Goal: Task Accomplishment & Management: Manage account settings

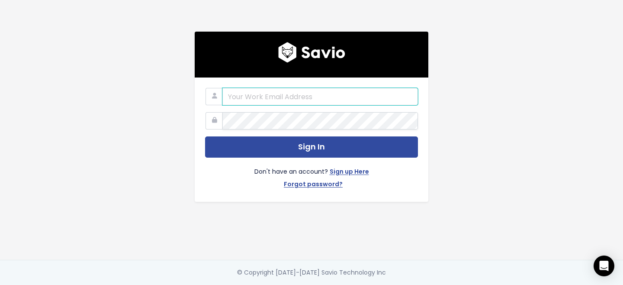
paste input "essent.app@gmail.com"
type input "essent.app@gmail.com"
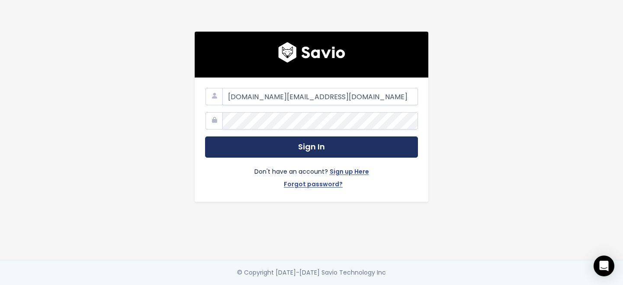
click at [299, 146] on button "Sign In" at bounding box center [311, 146] width 213 height 21
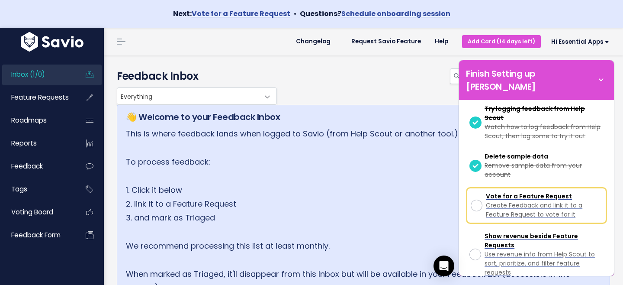
scroll to position [136, 0]
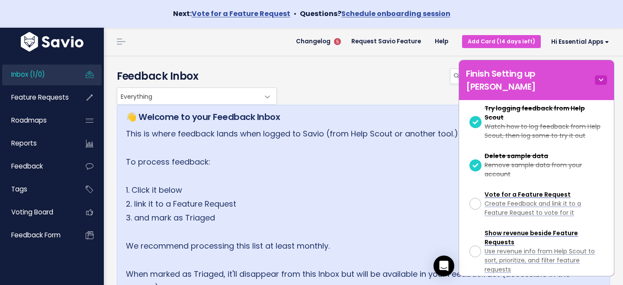
click at [601, 75] on icon at bounding box center [601, 80] width 12 height 10
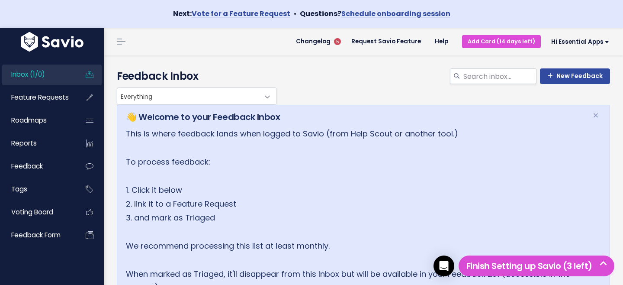
scroll to position [0, 0]
click at [57, 120] on link "Roadmaps" at bounding box center [37, 120] width 70 height 20
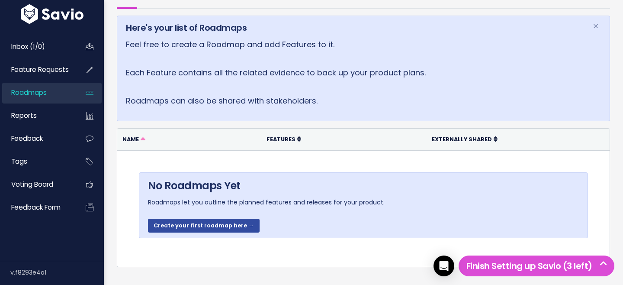
scroll to position [100, 0]
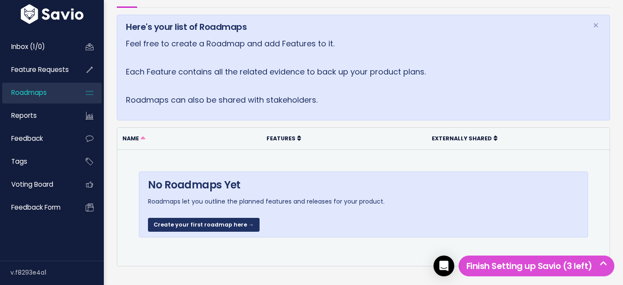
click at [216, 226] on link "Create your first roadmap here →" at bounding box center [204, 225] width 112 height 14
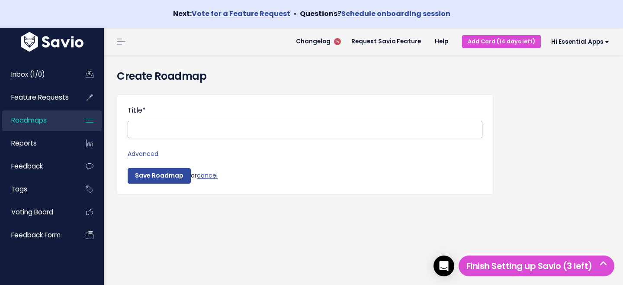
click at [211, 130] on input "Title *" at bounding box center [305, 129] width 355 height 17
type input "Preorder test"
click at [167, 178] on input "Save Roadmap" at bounding box center [159, 176] width 63 height 16
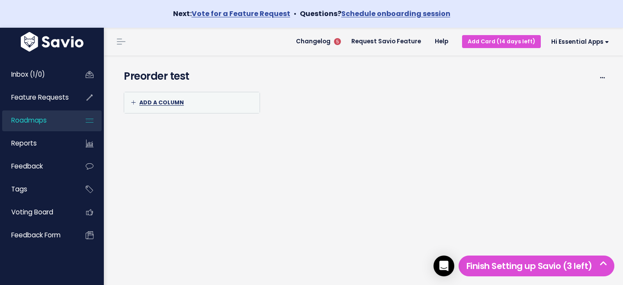
click at [165, 101] on span "Add a column" at bounding box center [157, 102] width 53 height 7
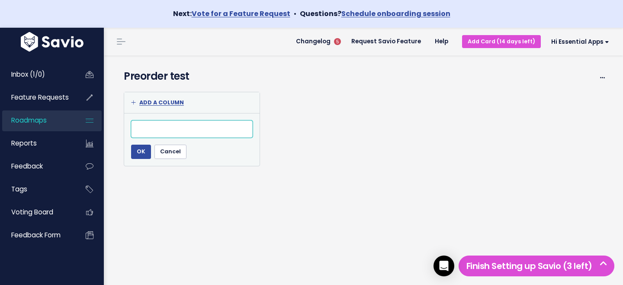
click at [164, 126] on input "text" at bounding box center [192, 128] width 122 height 17
type input "Back in stock"
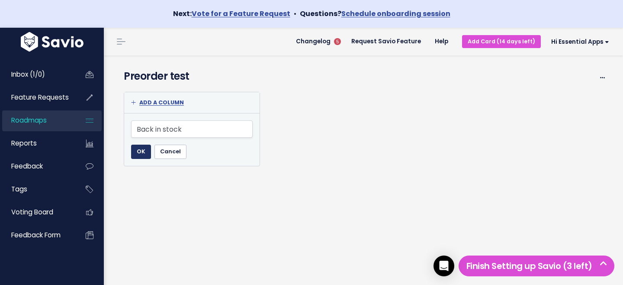
click at [135, 151] on input "OK" at bounding box center [141, 152] width 20 height 14
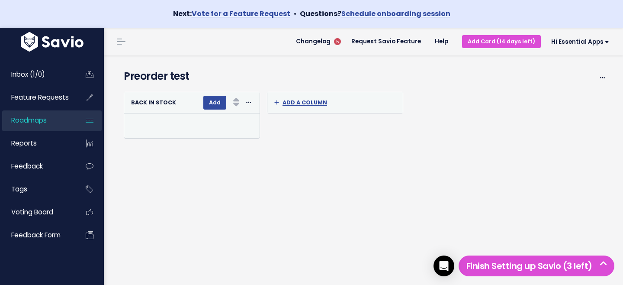
click at [197, 123] on div at bounding box center [193, 125] width 125 height 11
click at [210, 106] on button "Add" at bounding box center [214, 103] width 23 height 14
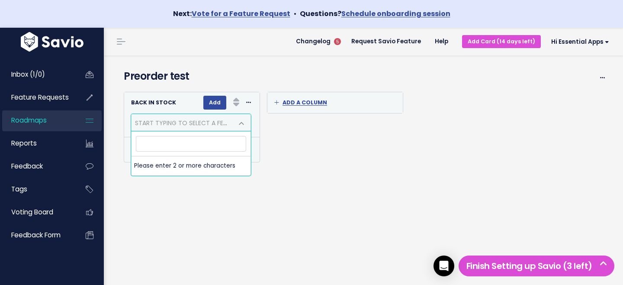
click at [194, 143] on input "search" at bounding box center [191, 143] width 110 height 15
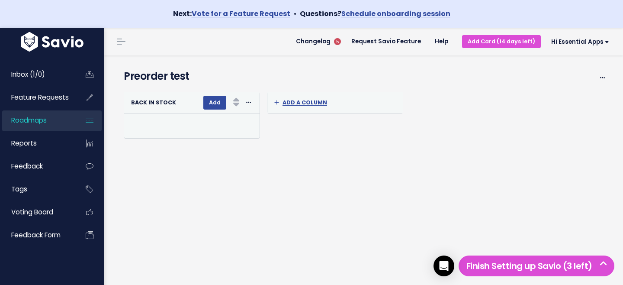
type input "Noti"
click at [210, 106] on button "Add" at bounding box center [214, 103] width 23 height 14
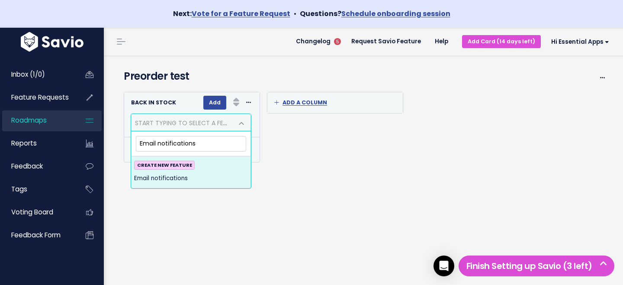
type input "Email notifications"
select select "Email notifications"
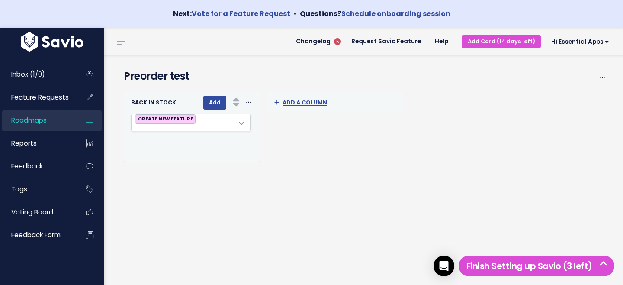
select select
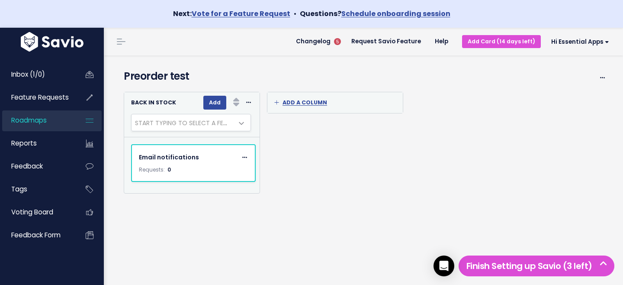
scroll to position [20, 0]
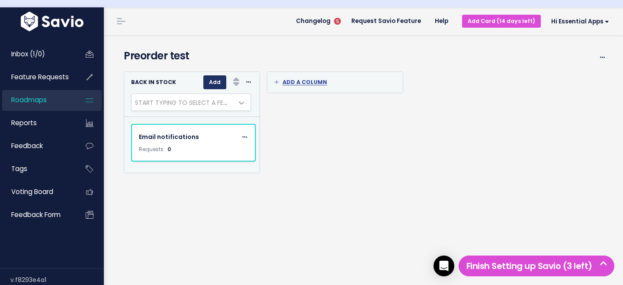
click at [212, 83] on button "Add" at bounding box center [214, 82] width 23 height 14
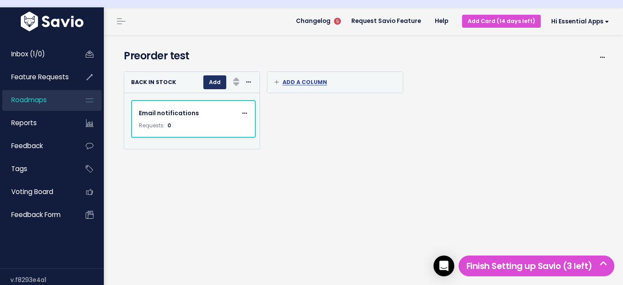
click at [212, 83] on button "Add" at bounding box center [214, 82] width 23 height 14
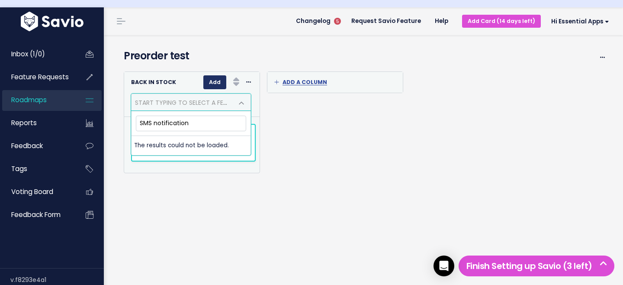
type input "SMS notifications"
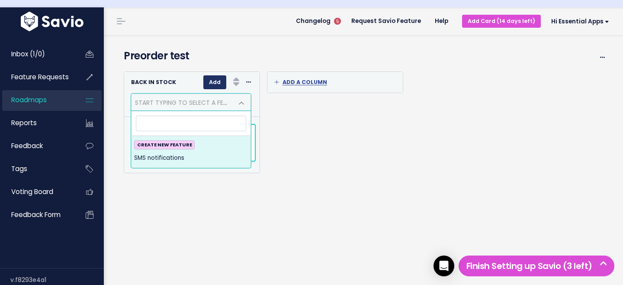
select select
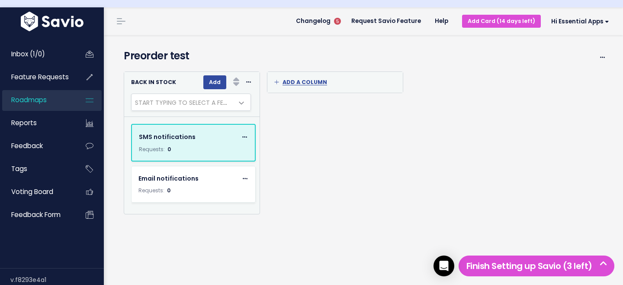
click at [192, 143] on div "SMS notifications Edit Remove Requests: 0" at bounding box center [193, 143] width 123 height 36
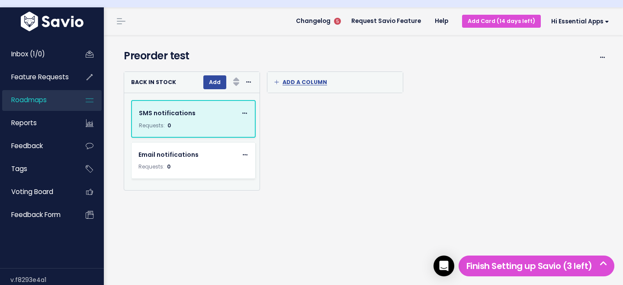
click at [244, 115] on icon at bounding box center [244, 114] width 5 height 6
click at [204, 136] on link "Edit" at bounding box center [206, 137] width 62 height 17
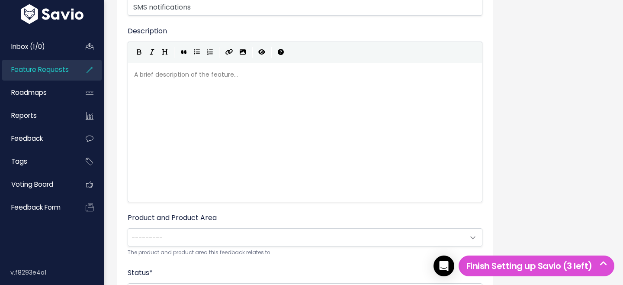
scroll to position [208, 0]
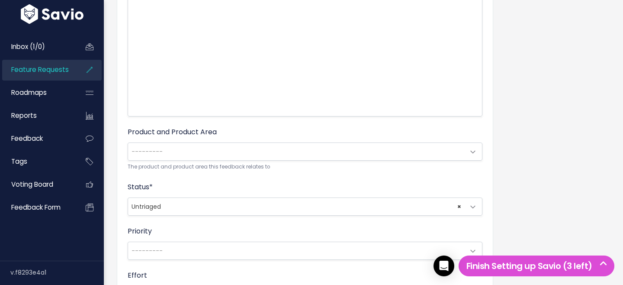
click at [199, 150] on span "---------" at bounding box center [296, 151] width 337 height 17
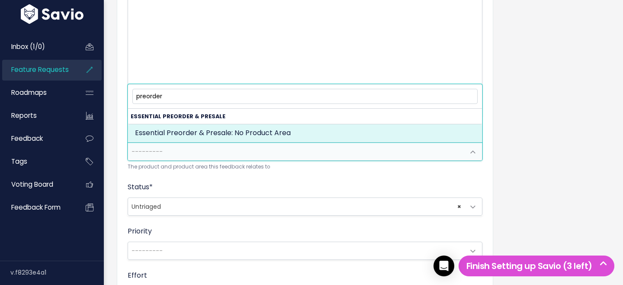
type input "preorder"
select select "ESSENTIAL_PREORDER_PRESALE:"
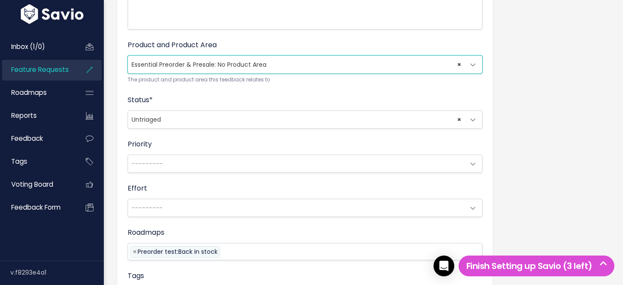
scroll to position [297, 0]
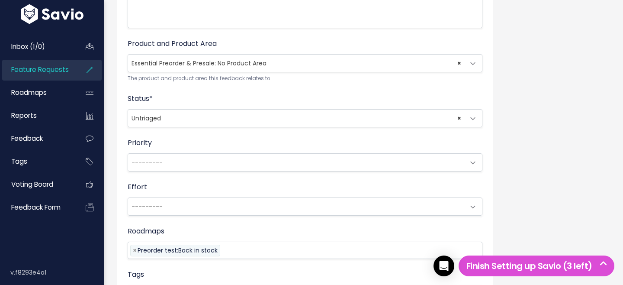
click at [220, 118] on span "× Untriaged" at bounding box center [296, 118] width 337 height 17
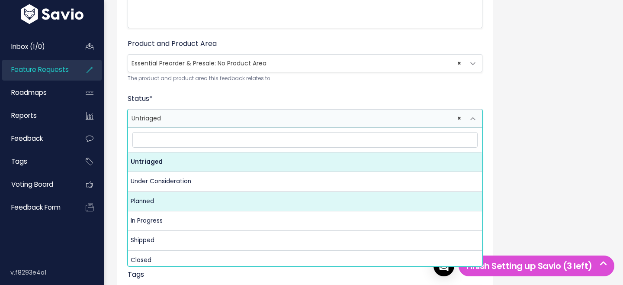
select select "PLANNED"
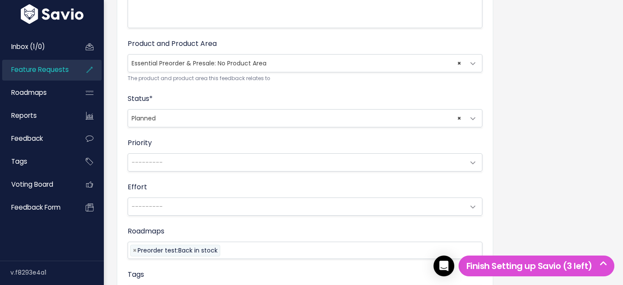
click at [194, 161] on span "---------" at bounding box center [296, 162] width 337 height 17
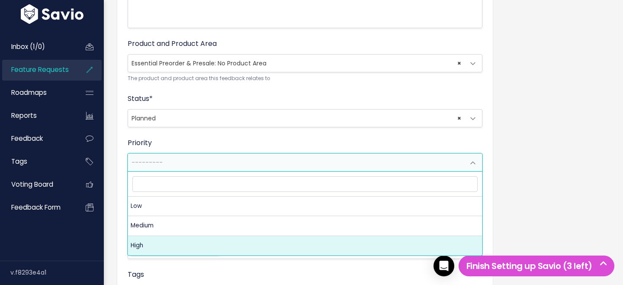
select select "3_HIGH"
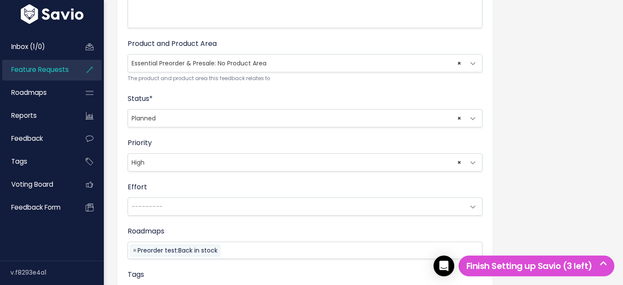
click at [119, 216] on div "Title * SMS notifications Description | | | | A brief description of the featur…" at bounding box center [305, 91] width 377 height 586
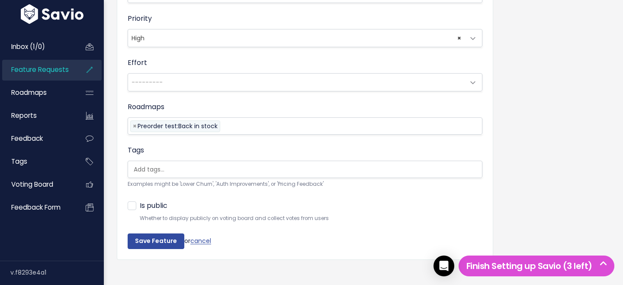
scroll to position [429, 0]
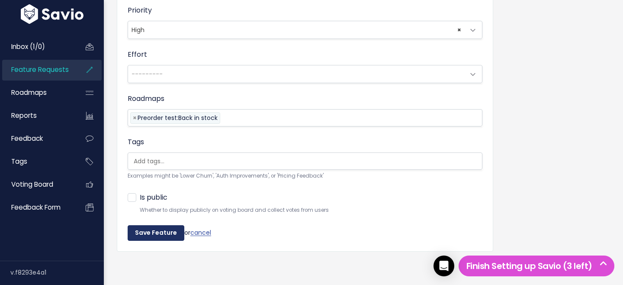
click at [144, 230] on input "Save Feature" at bounding box center [156, 233] width 57 height 16
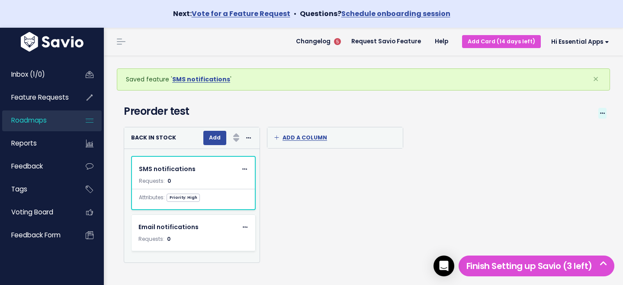
click at [599, 110] on span at bounding box center [603, 113] width 8 height 11
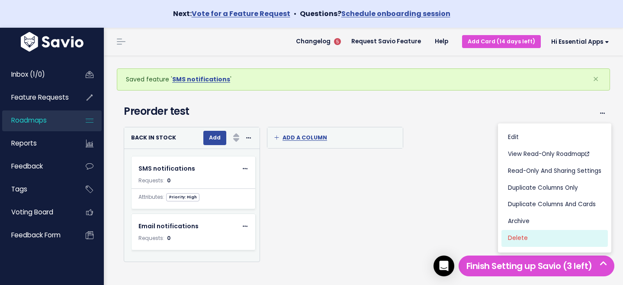
click at [516, 239] on link "Delete" at bounding box center [555, 237] width 107 height 17
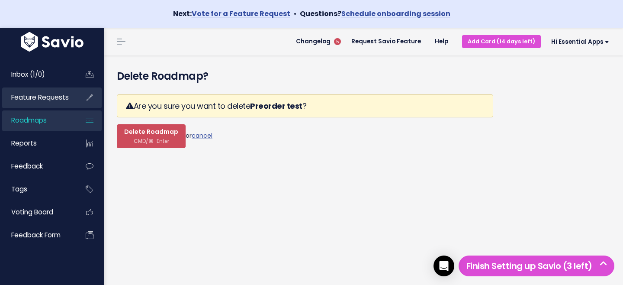
click at [53, 98] on span "Feature Requests" at bounding box center [40, 97] width 58 height 9
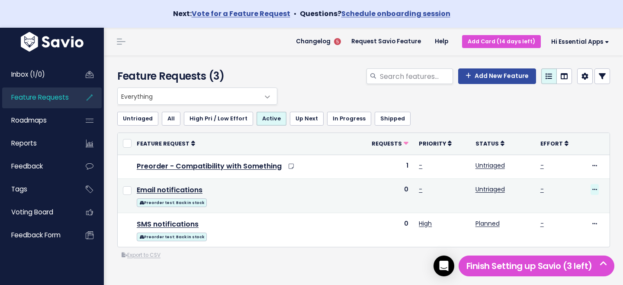
click at [595, 190] on icon at bounding box center [595, 190] width 5 height 6
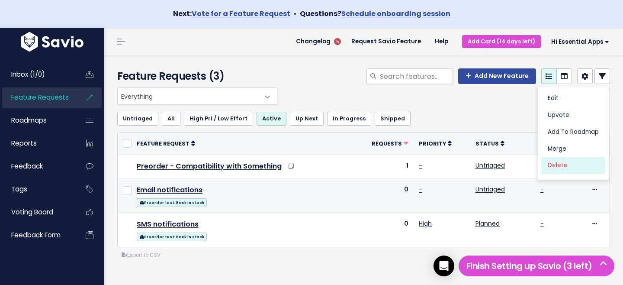
click at [570, 167] on link "Delete" at bounding box center [574, 165] width 64 height 17
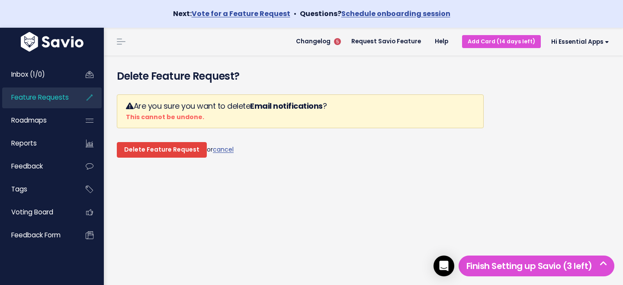
click at [166, 152] on input "Delete Feature Request" at bounding box center [162, 150] width 90 height 16
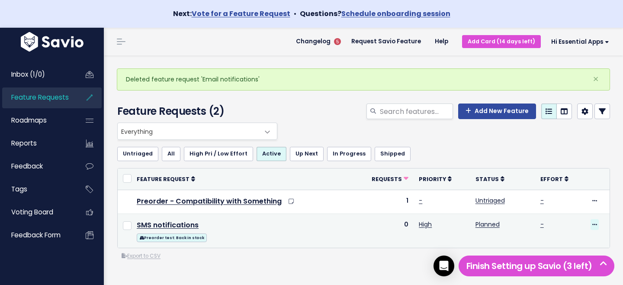
click at [596, 225] on icon at bounding box center [595, 225] width 5 height 6
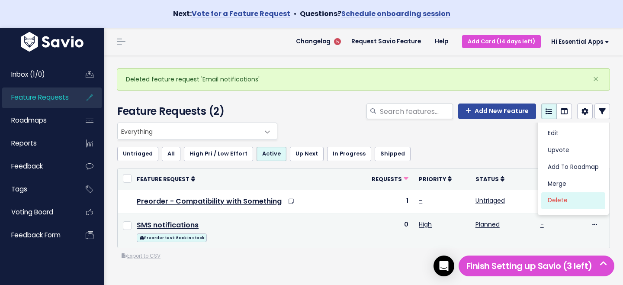
click at [562, 203] on link "Delete" at bounding box center [574, 200] width 64 height 17
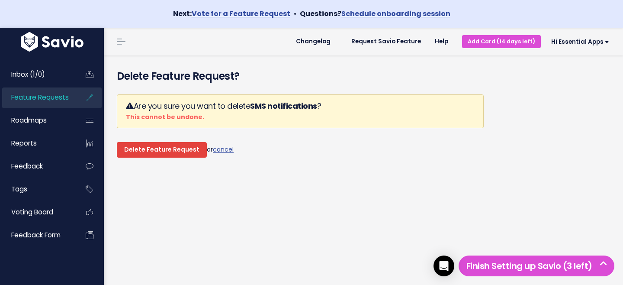
click at [168, 155] on input "Delete Feature Request" at bounding box center [162, 150] width 90 height 16
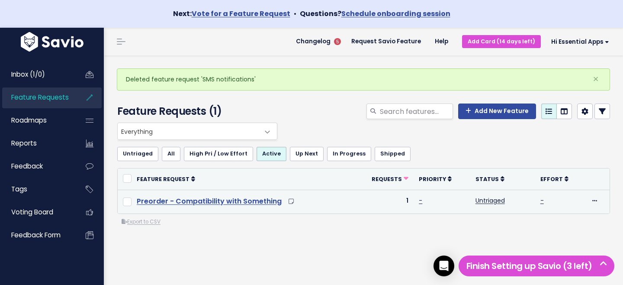
click at [193, 199] on link "Preorder - Compatibility with Something" at bounding box center [209, 201] width 145 height 10
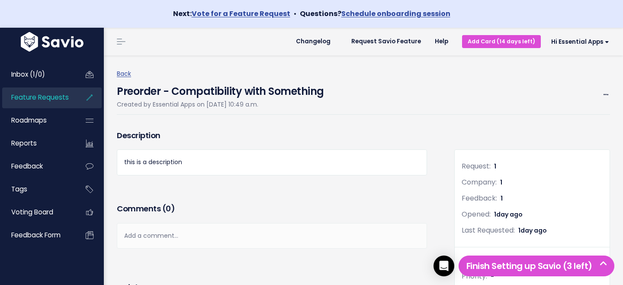
scroll to position [10, 0]
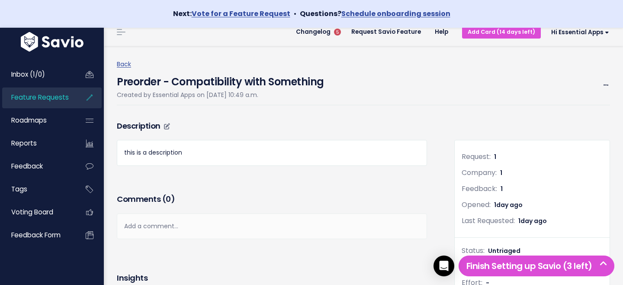
click at [200, 151] on p "this is a description" at bounding box center [272, 152] width 296 height 11
click at [167, 123] on div at bounding box center [168, 121] width 6 height 3
click at [168, 126] on icon at bounding box center [167, 126] width 6 height 6
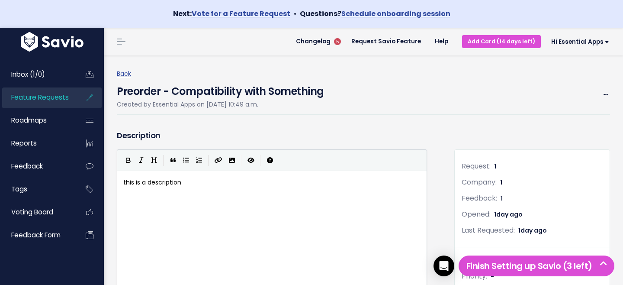
click at [161, 200] on div "xxxxxxxxxx this is a description" at bounding box center [283, 251] width 323 height 152
click at [163, 182] on span "this is a description" at bounding box center [152, 182] width 58 height 9
type textarea "Summary of an issue that we're having"
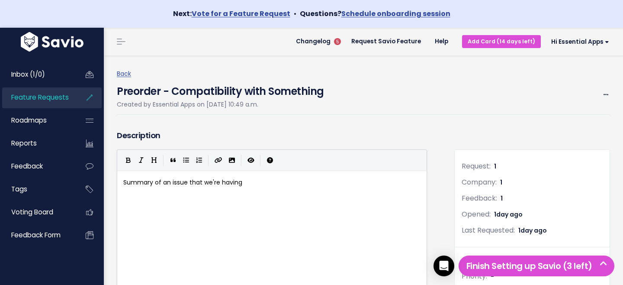
click at [281, 124] on div "Back Preorder - Compatibility with Something Created by Essential Apps on [DATE…" at bounding box center [367, 91] width 500 height 72
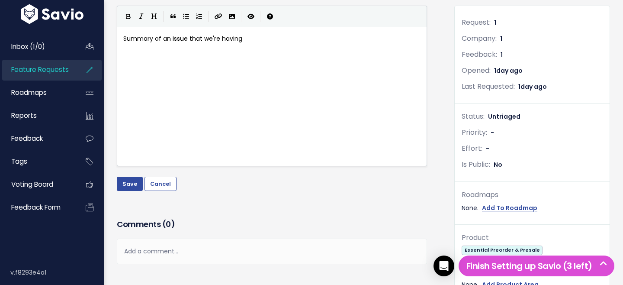
scroll to position [145, 0]
click at [127, 184] on button "Save" at bounding box center [130, 183] width 26 height 14
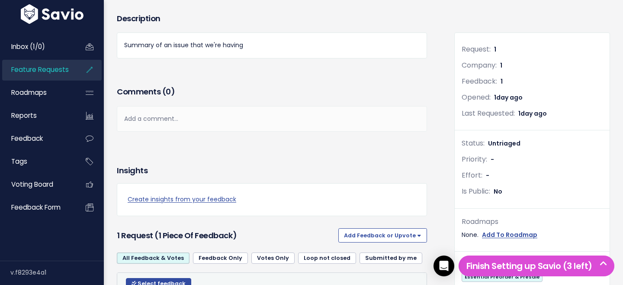
scroll to position [116, 0]
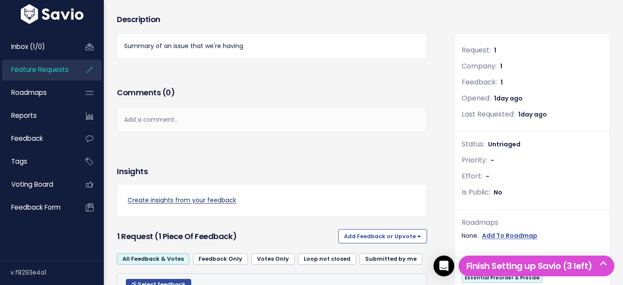
click at [184, 200] on link "Create insights from your feedback" at bounding box center [272, 200] width 289 height 11
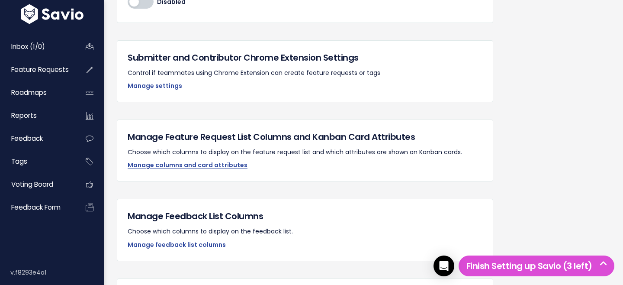
scroll to position [486, 0]
click at [221, 165] on link "Manage columns and card attributes" at bounding box center [188, 164] width 120 height 9
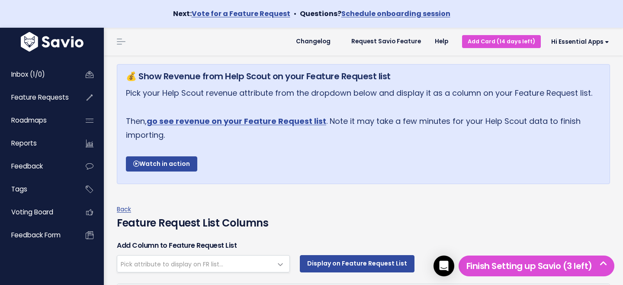
select select
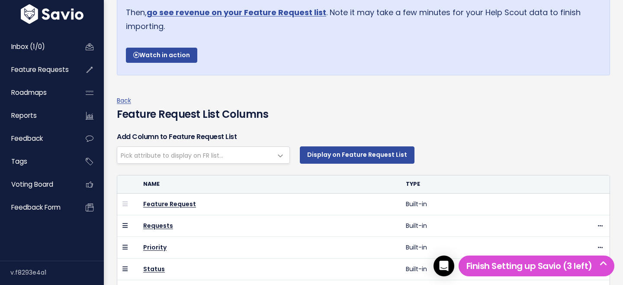
scroll to position [159, 0]
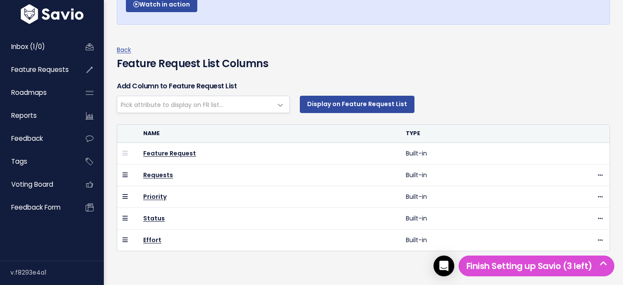
click at [233, 103] on span "Pick attribute to display on FR list..." at bounding box center [194, 104] width 155 height 16
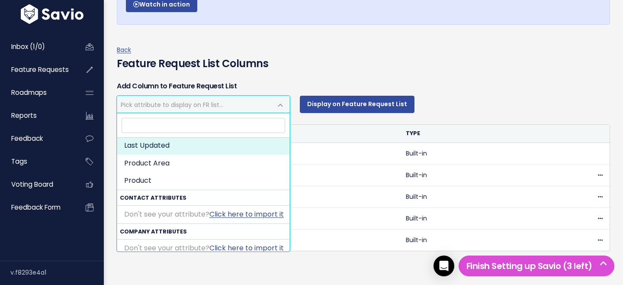
scroll to position [111, 0]
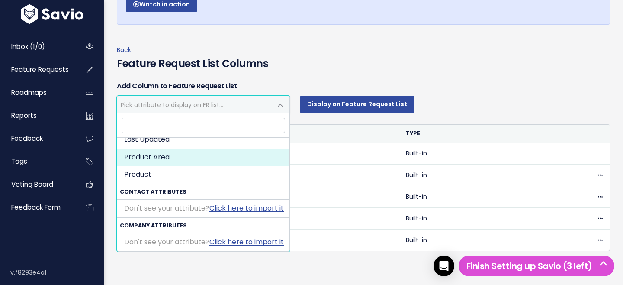
click at [322, 68] on h4 "Feature Request List Columns" at bounding box center [364, 64] width 494 height 16
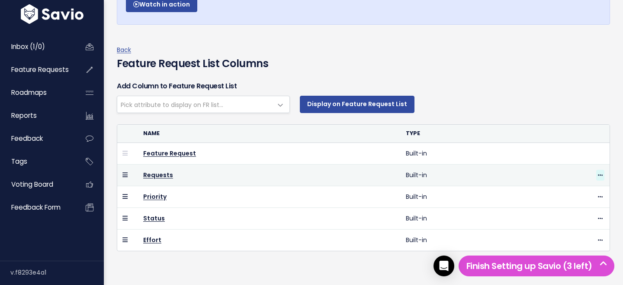
click at [599, 174] on icon at bounding box center [600, 176] width 5 height 6
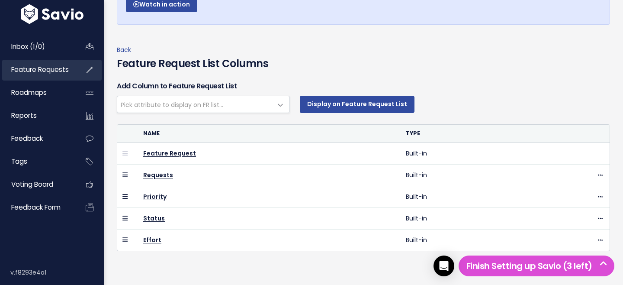
click at [37, 67] on span "Feature Requests" at bounding box center [40, 69] width 58 height 9
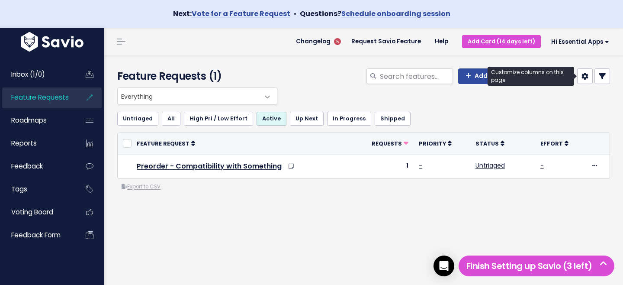
click at [584, 81] on link at bounding box center [586, 76] width 16 height 16
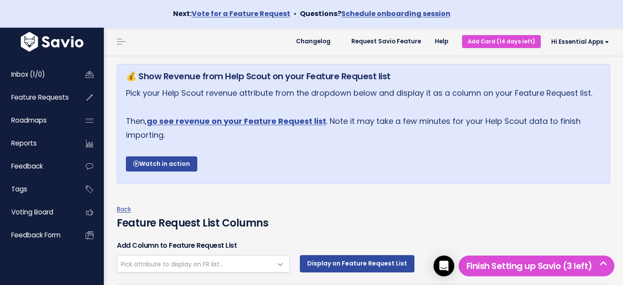
select select
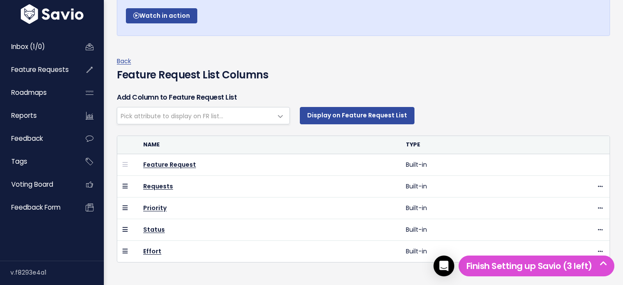
scroll to position [159, 0]
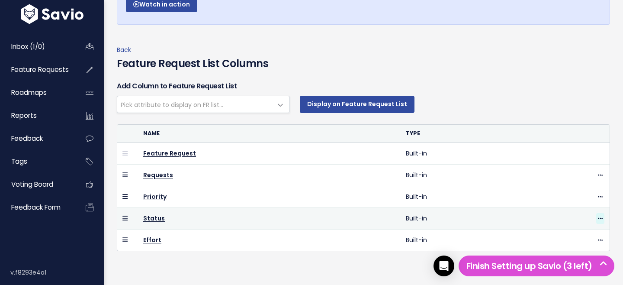
click at [601, 218] on icon at bounding box center [600, 219] width 5 height 6
click at [143, 215] on link "Status" at bounding box center [154, 218] width 22 height 9
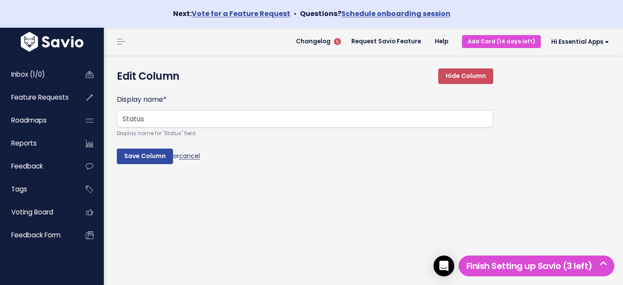
click at [189, 158] on link "cancel" at bounding box center [189, 156] width 21 height 9
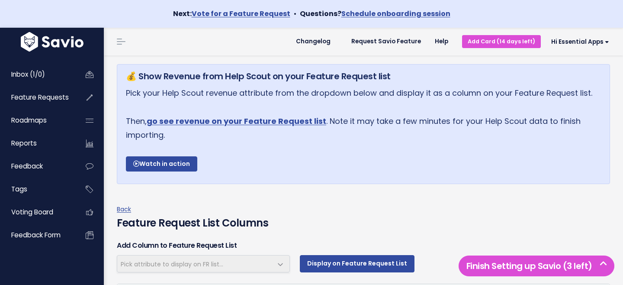
select select
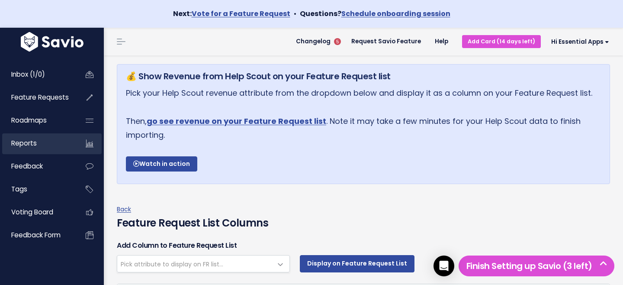
click at [34, 143] on span "Reports" at bounding box center [24, 143] width 26 height 9
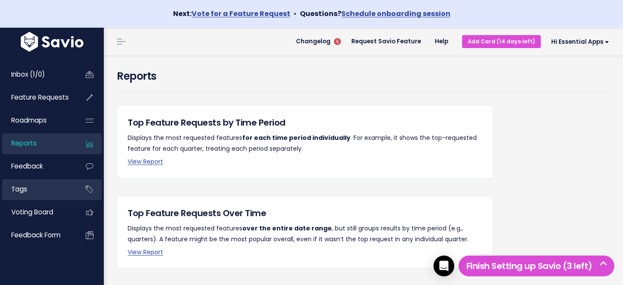
click at [34, 186] on link "Tags" at bounding box center [37, 189] width 70 height 20
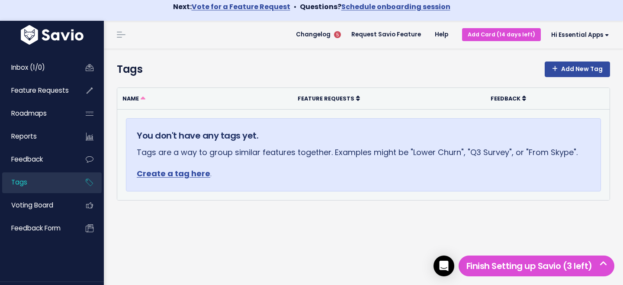
scroll to position [8, 0]
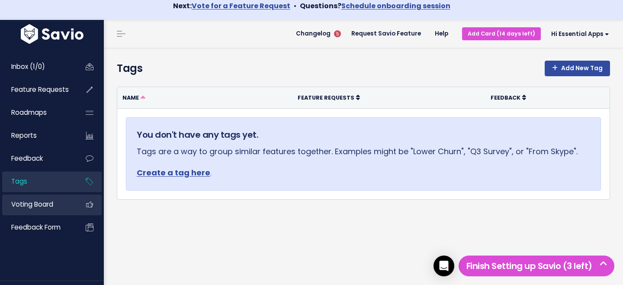
click at [69, 203] on link "Voting Board" at bounding box center [37, 204] width 70 height 20
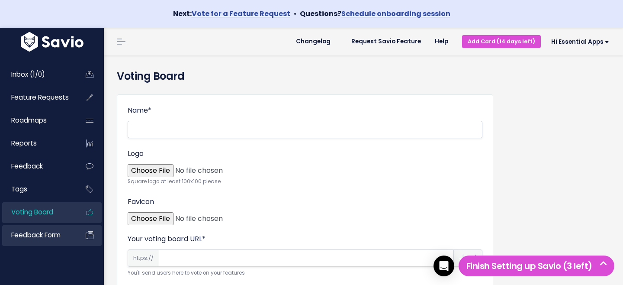
click at [53, 233] on span "Feedback form" at bounding box center [35, 234] width 49 height 9
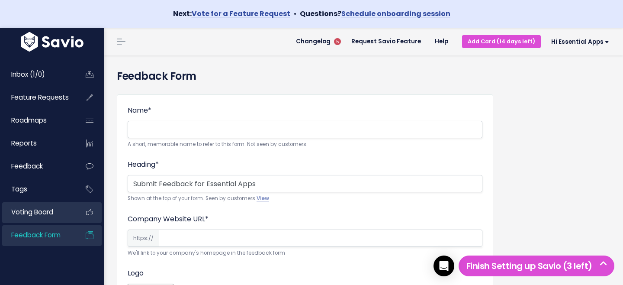
click at [44, 214] on span "Voting Board" at bounding box center [32, 211] width 42 height 9
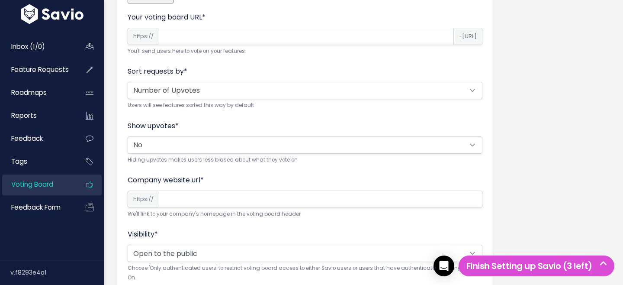
scroll to position [322, 0]
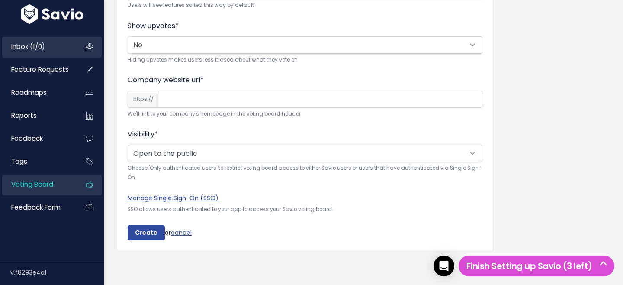
click at [45, 46] on span "Inbox (1/0)" at bounding box center [28, 46] width 34 height 9
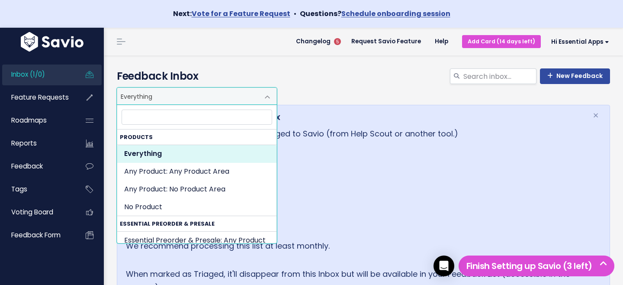
click at [157, 98] on span "Everything" at bounding box center [188, 96] width 142 height 16
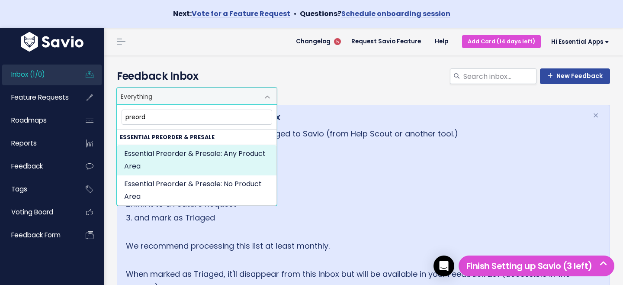
type input "preord"
select select "ESSENTIAL_PREORDER_PRESALE:"
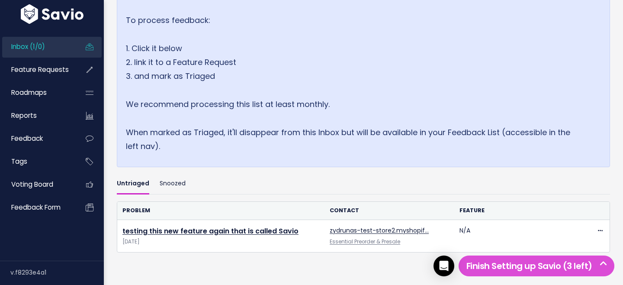
scroll to position [149, 0]
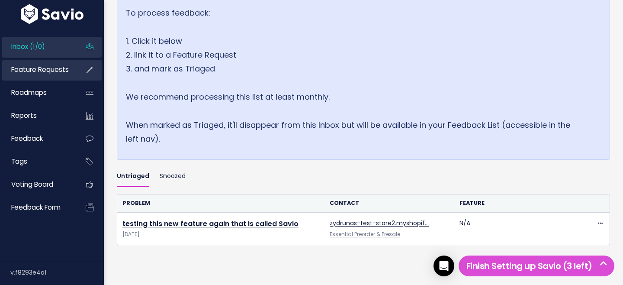
click at [55, 70] on span "Feature Requests" at bounding box center [40, 69] width 58 height 9
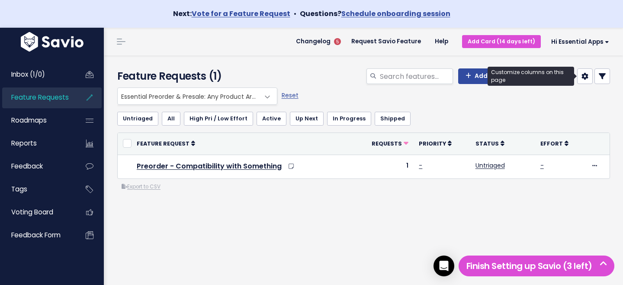
click at [585, 79] on icon at bounding box center [585, 76] width 7 height 7
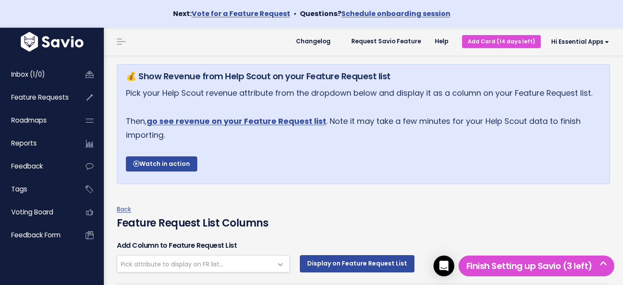
select select
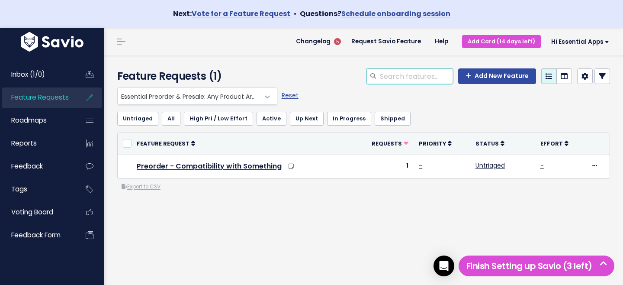
click at [415, 75] on input "search" at bounding box center [416, 76] width 74 height 16
click at [414, 107] on div "Untriaged All High Pri / Low Effort Active Up Next In Progress Shipped" at bounding box center [363, 119] width 493 height 28
